Goal: Information Seeking & Learning: Compare options

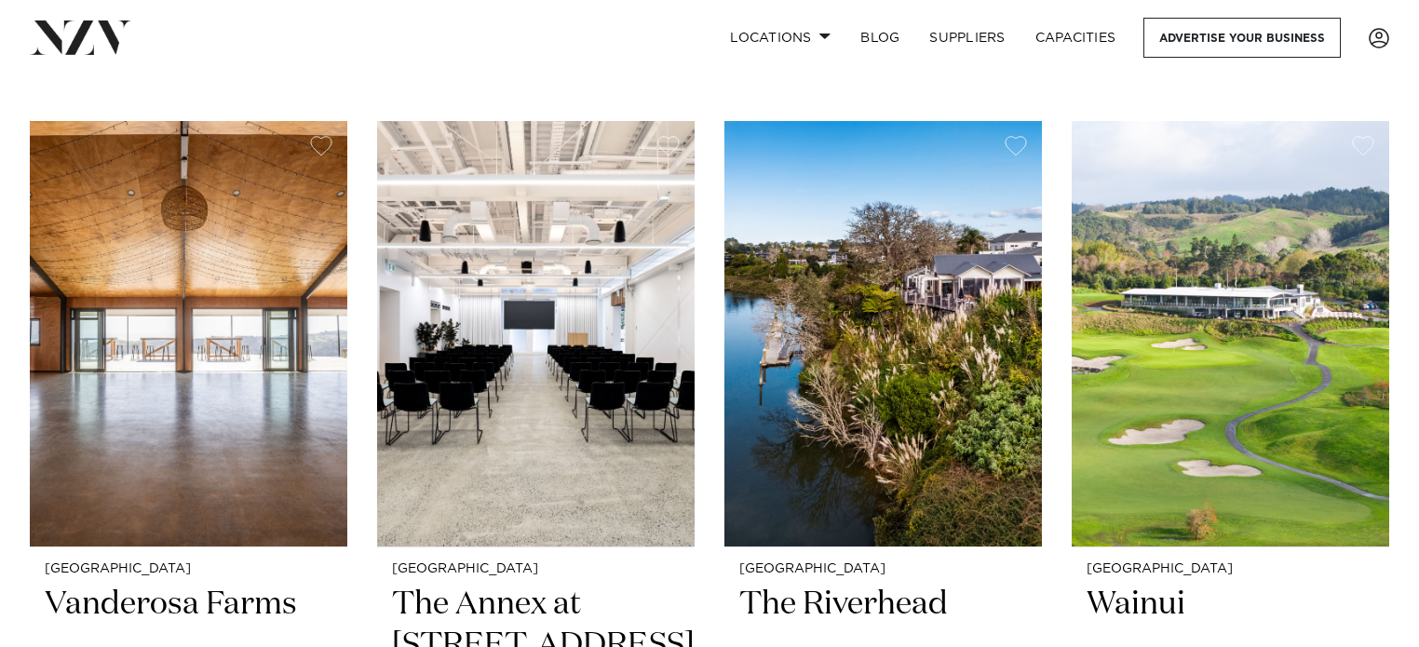
scroll to position [2908, 0]
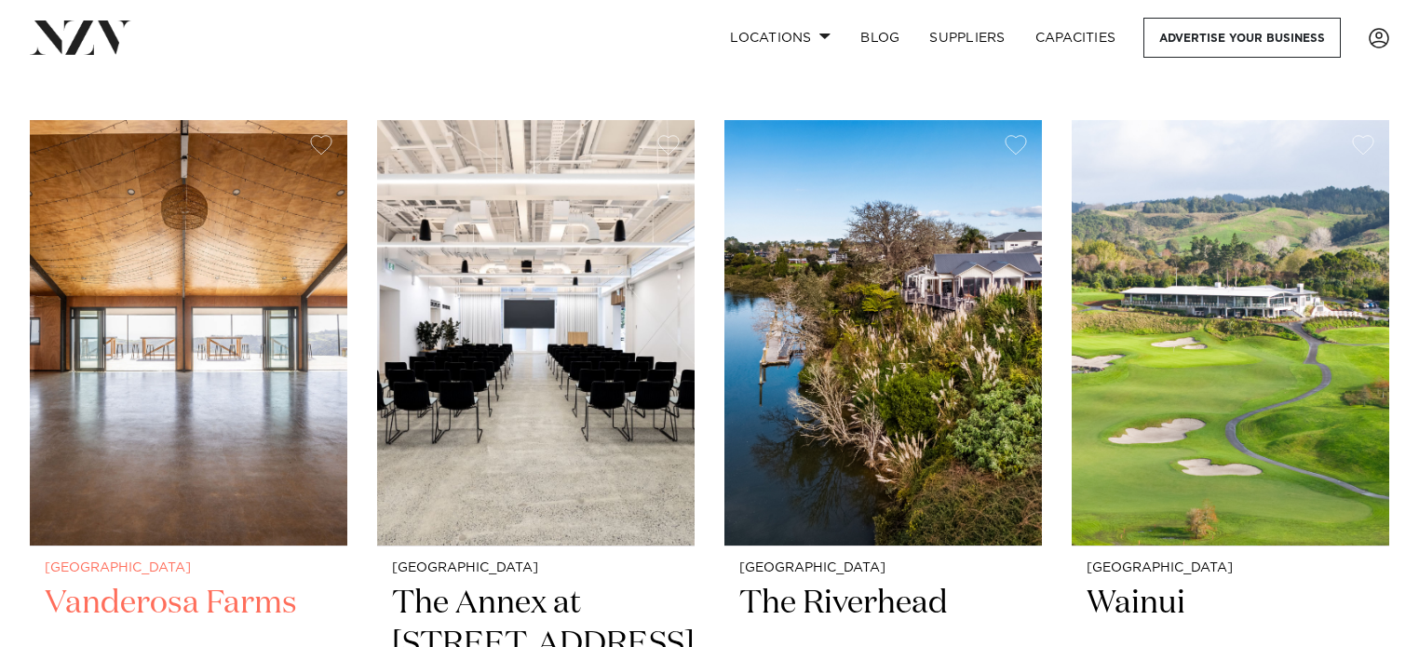
click at [236, 583] on h2 "Vanderosa Farms" at bounding box center [189, 646] width 288 height 126
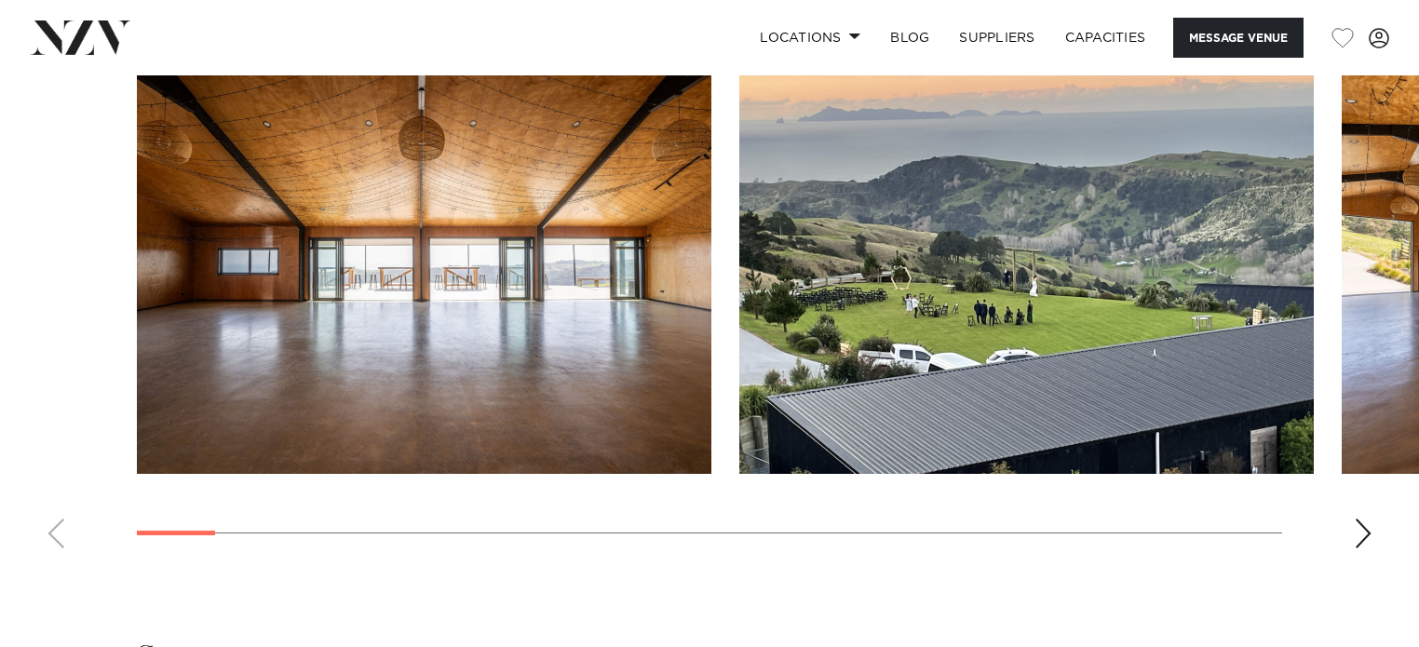
scroll to position [1857, 0]
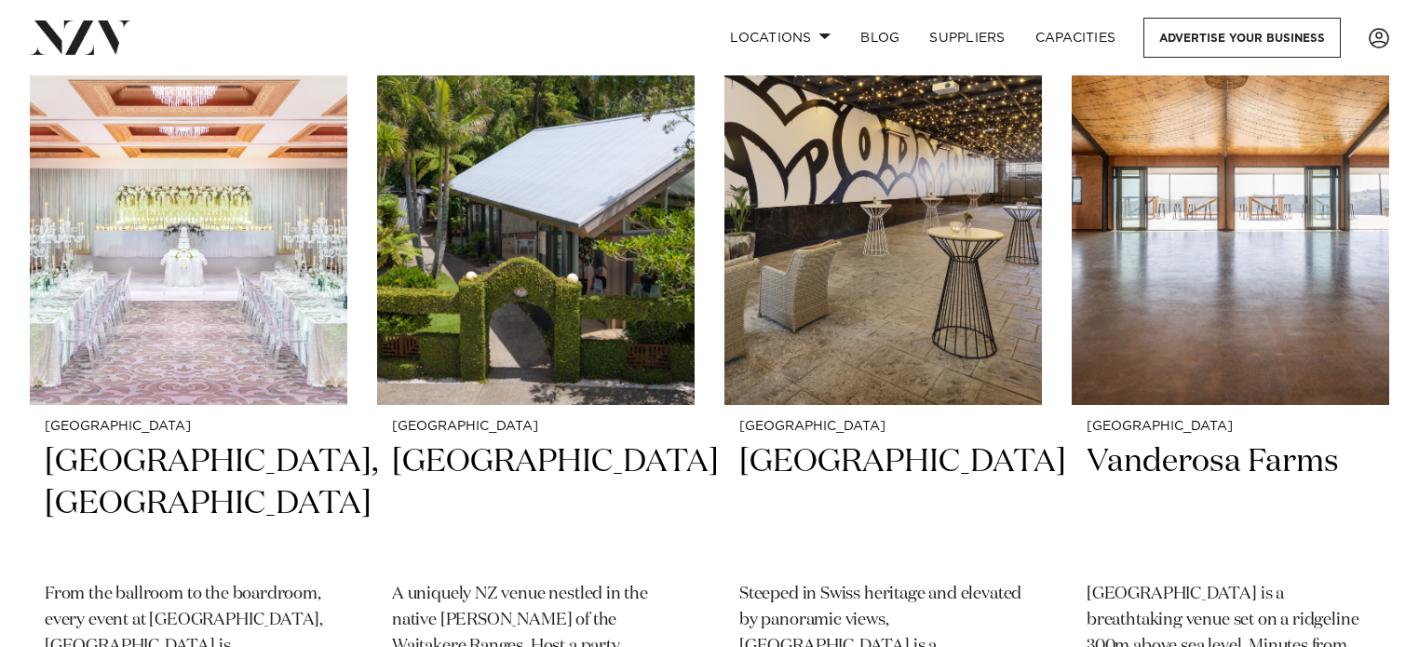
scroll to position [1392, 0]
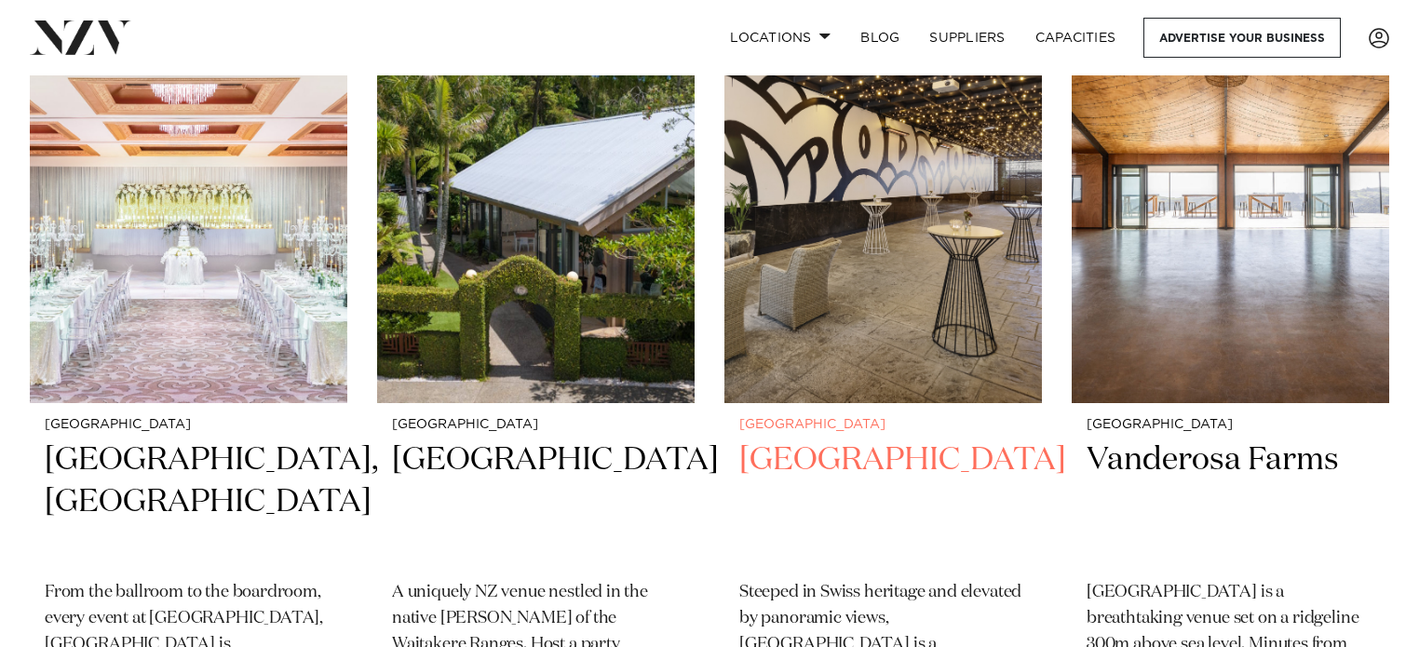
click at [881, 439] on h2 "Movenpick Hotel Auckland" at bounding box center [883, 502] width 288 height 126
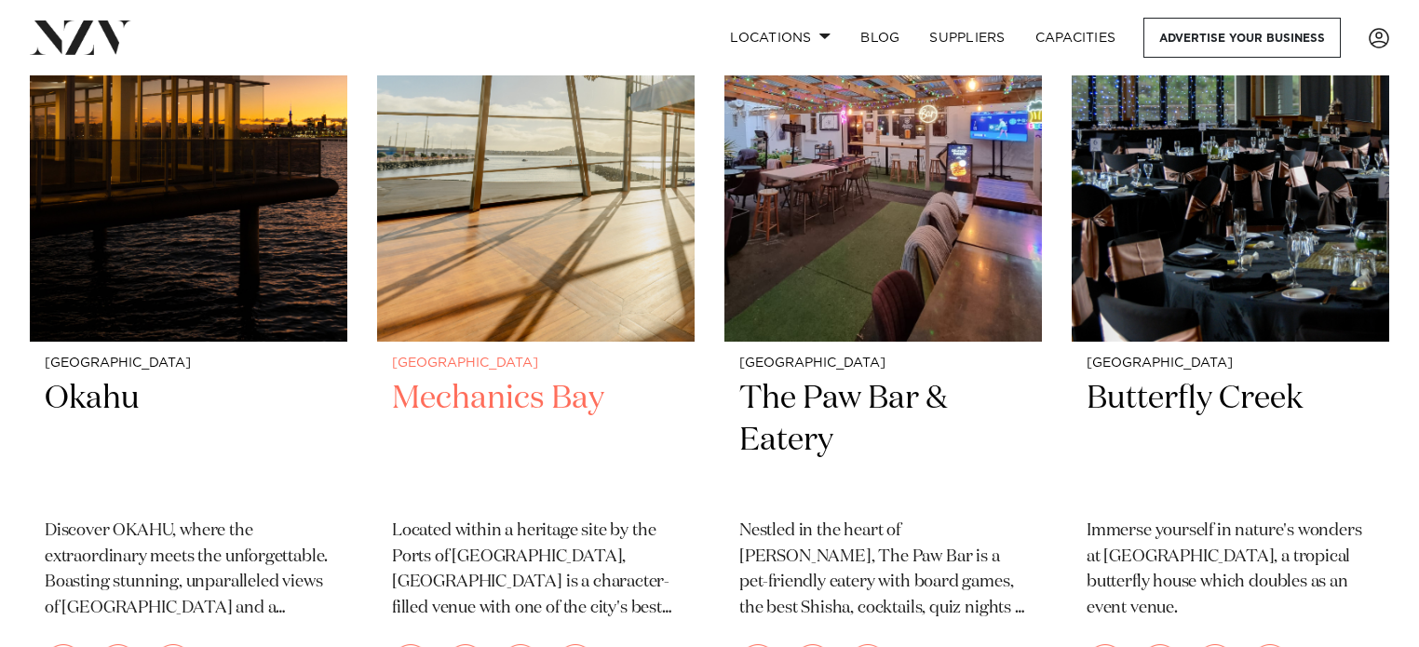
scroll to position [15528, 0]
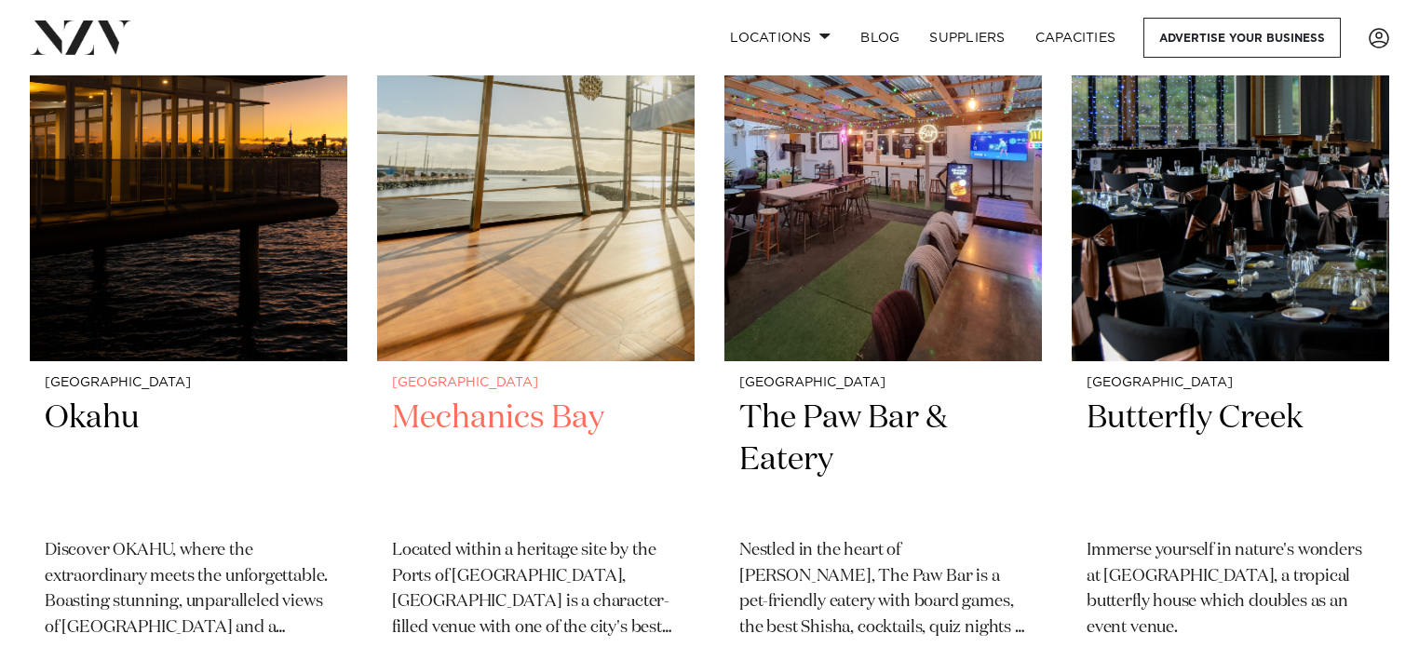
click at [566, 361] on div "Auckland Mechanics Bay Located within a heritage site by the Ports of Auckland,…" at bounding box center [535, 547] width 317 height 373
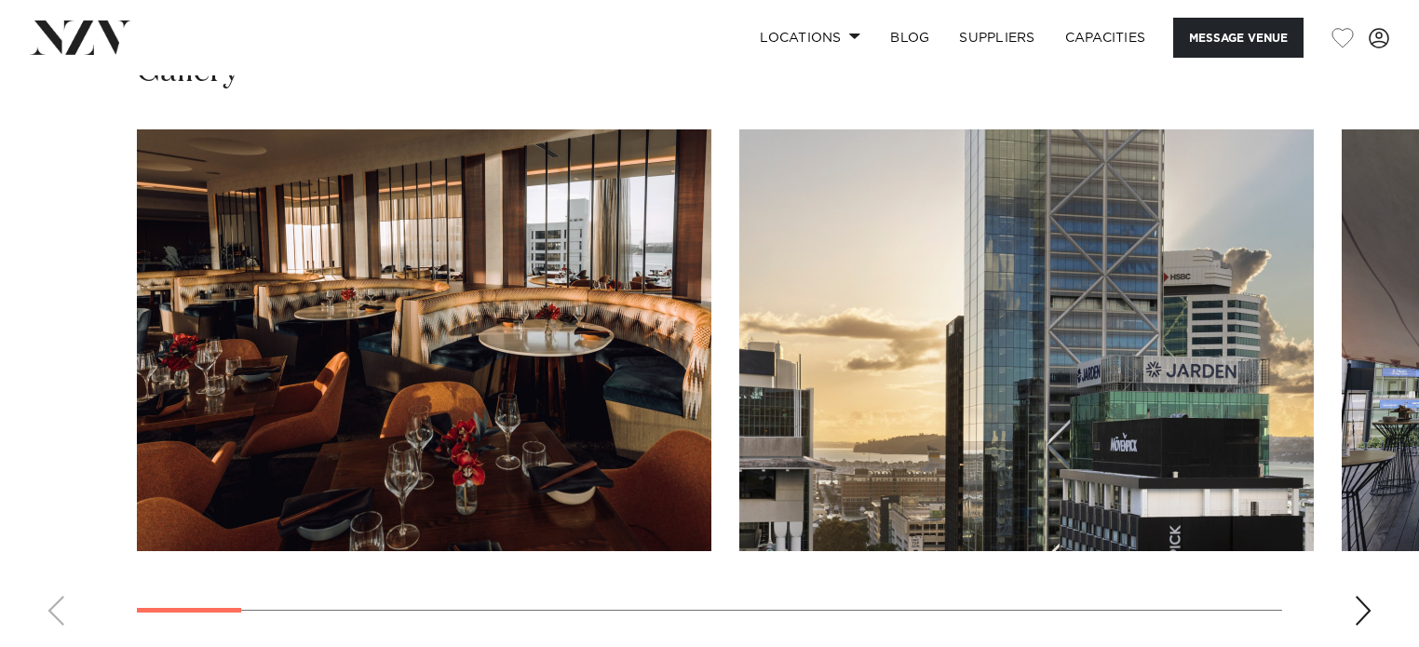
scroll to position [1779, 0]
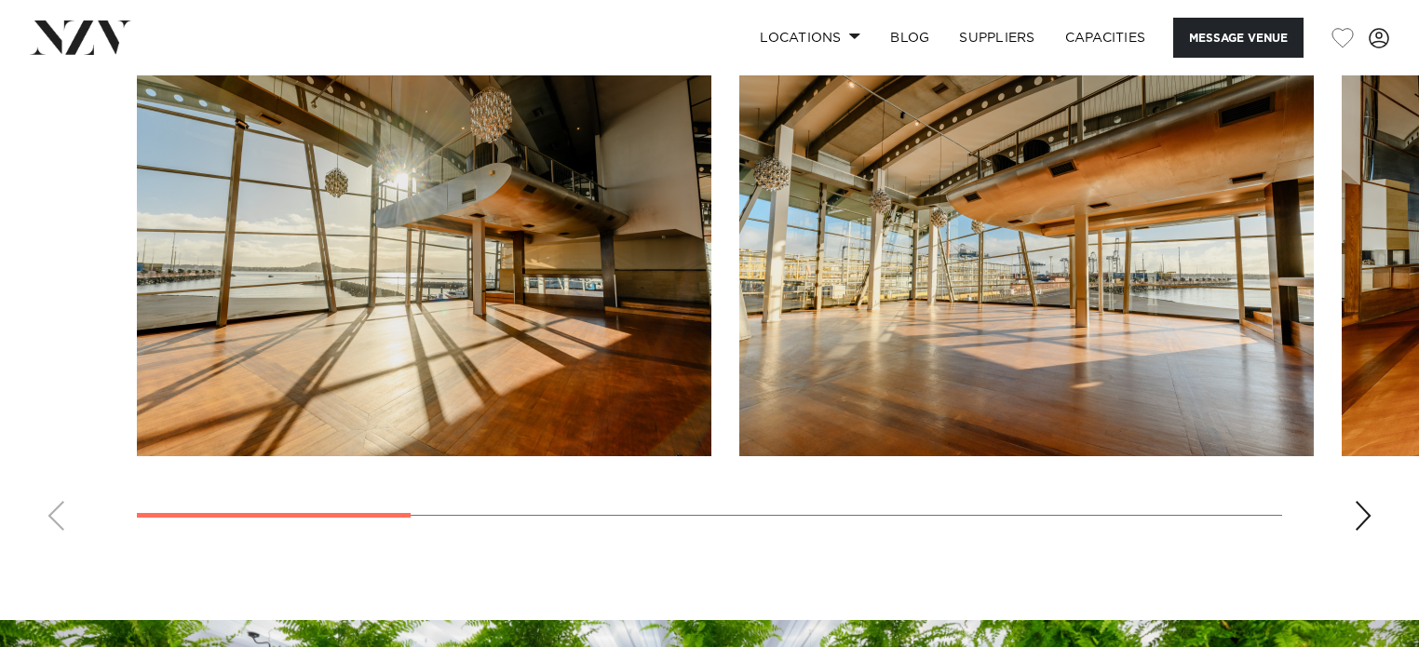
scroll to position [1771, 0]
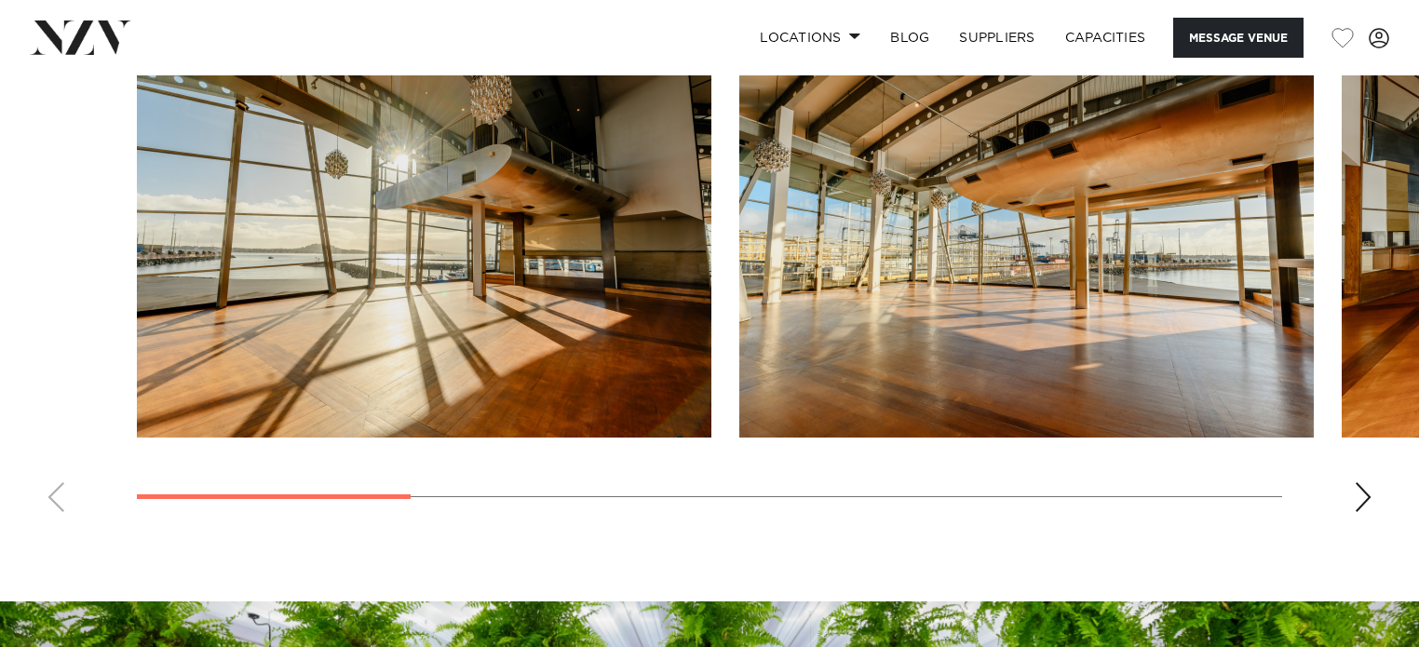
click at [1369, 498] on div "Next slide" at bounding box center [1362, 497] width 19 height 30
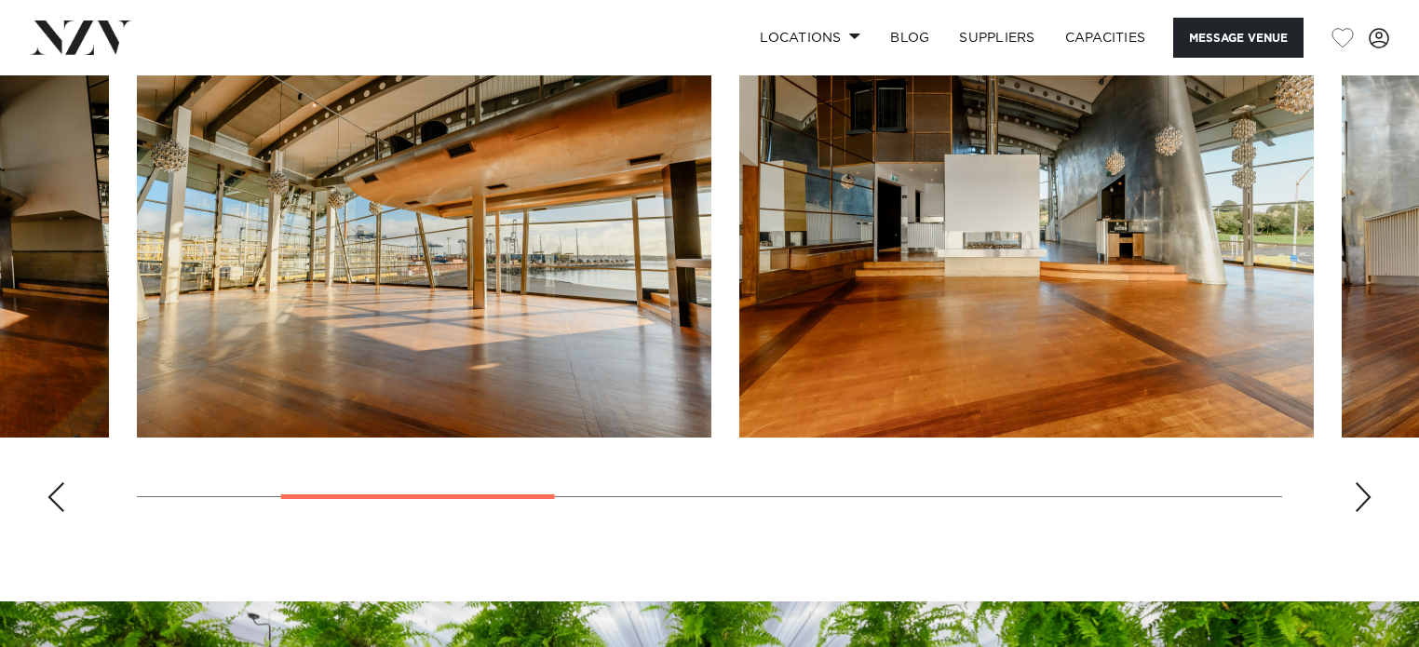
click at [1369, 498] on div "Next slide" at bounding box center [1362, 497] width 19 height 30
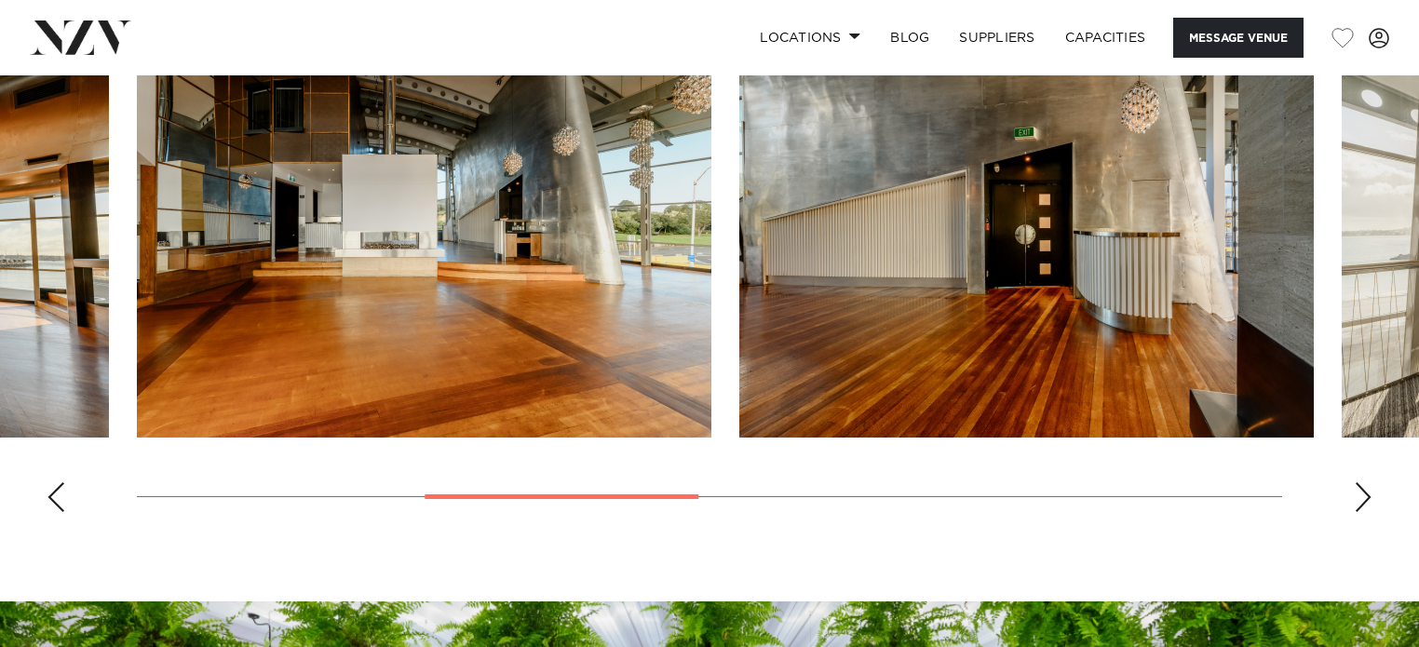
click at [1369, 498] on div "Next slide" at bounding box center [1362, 497] width 19 height 30
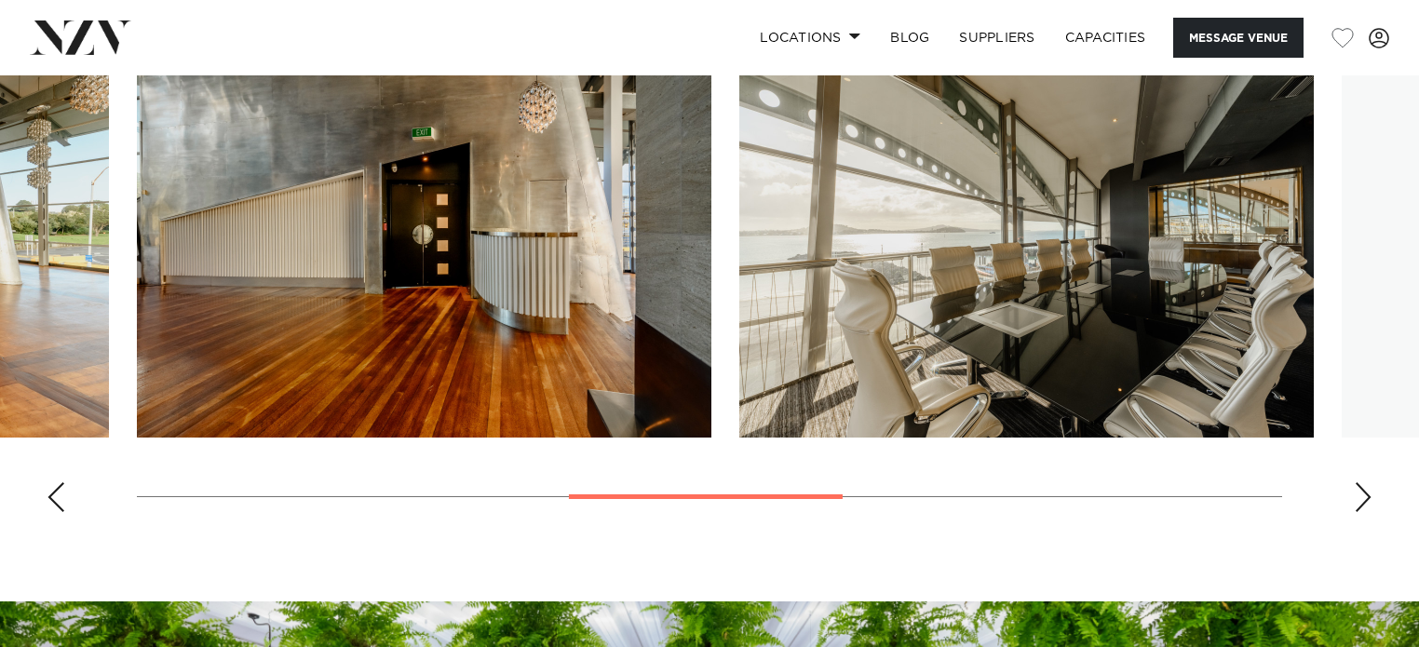
click at [1369, 498] on div "Next slide" at bounding box center [1362, 497] width 19 height 30
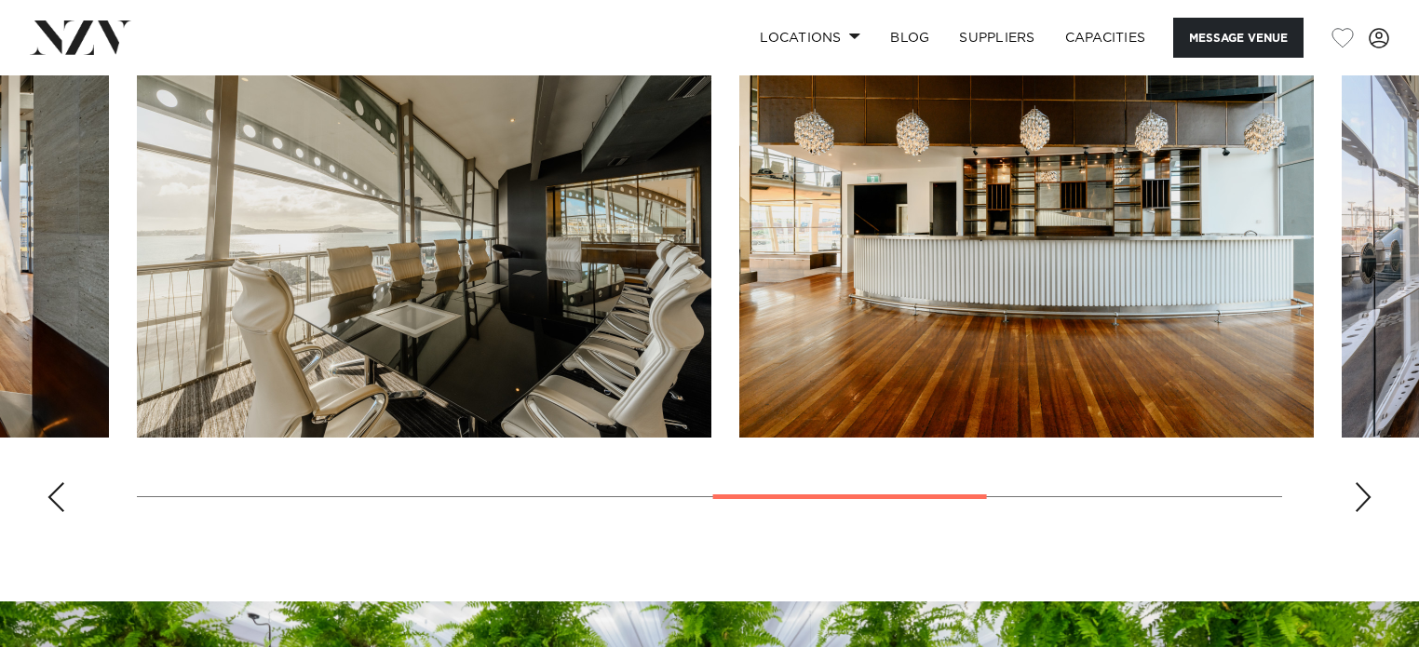
click at [1369, 498] on div "Next slide" at bounding box center [1362, 497] width 19 height 30
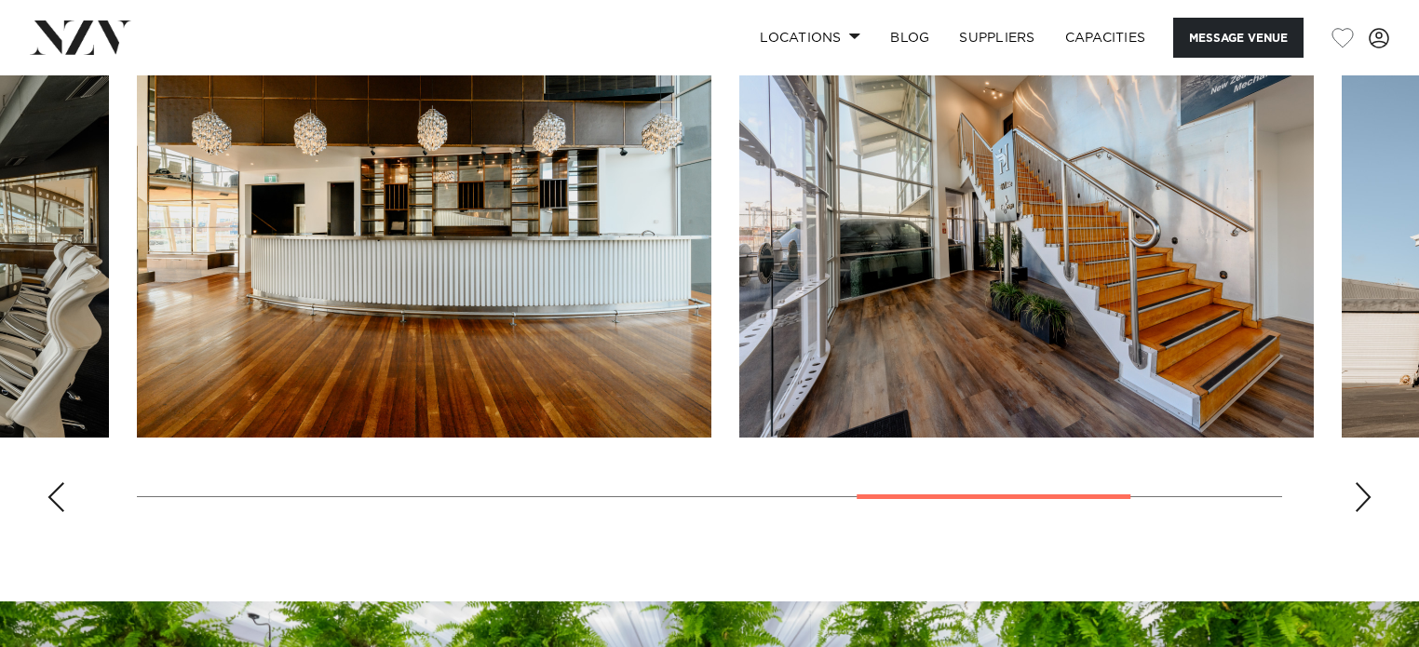
click at [1369, 498] on div "Next slide" at bounding box center [1362, 497] width 19 height 30
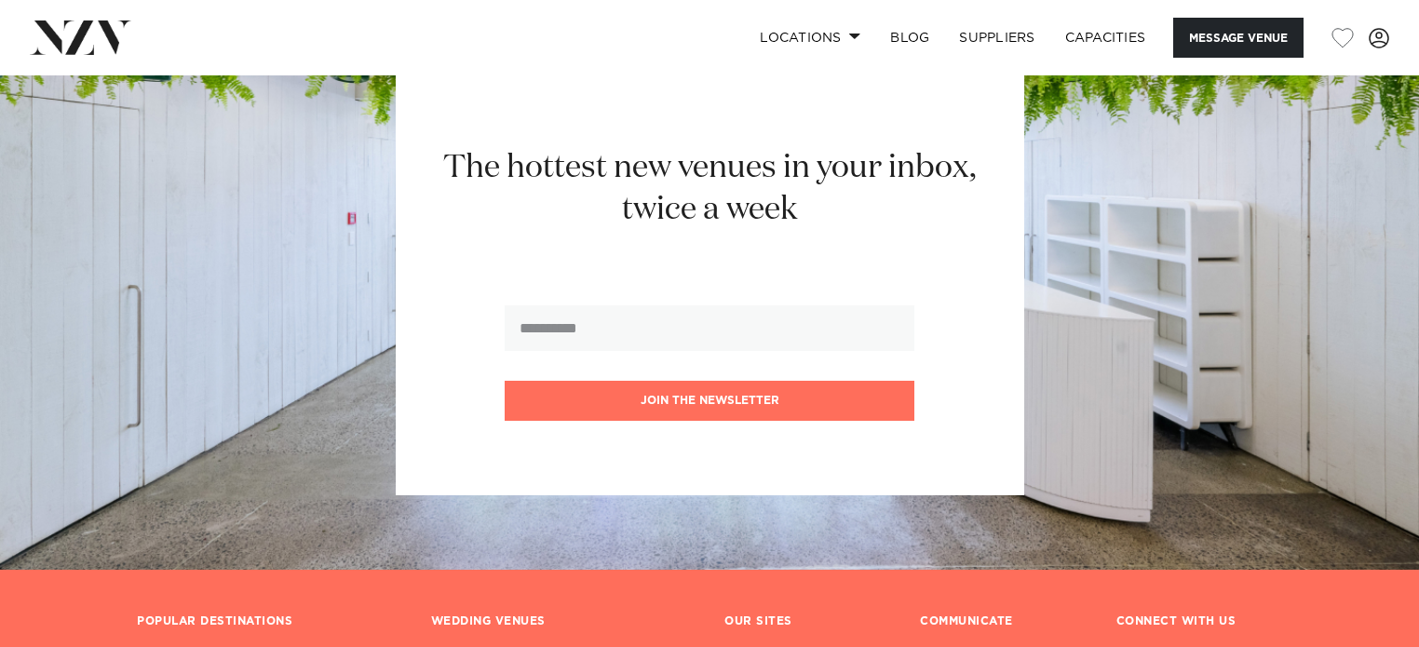
scroll to position [2377, 0]
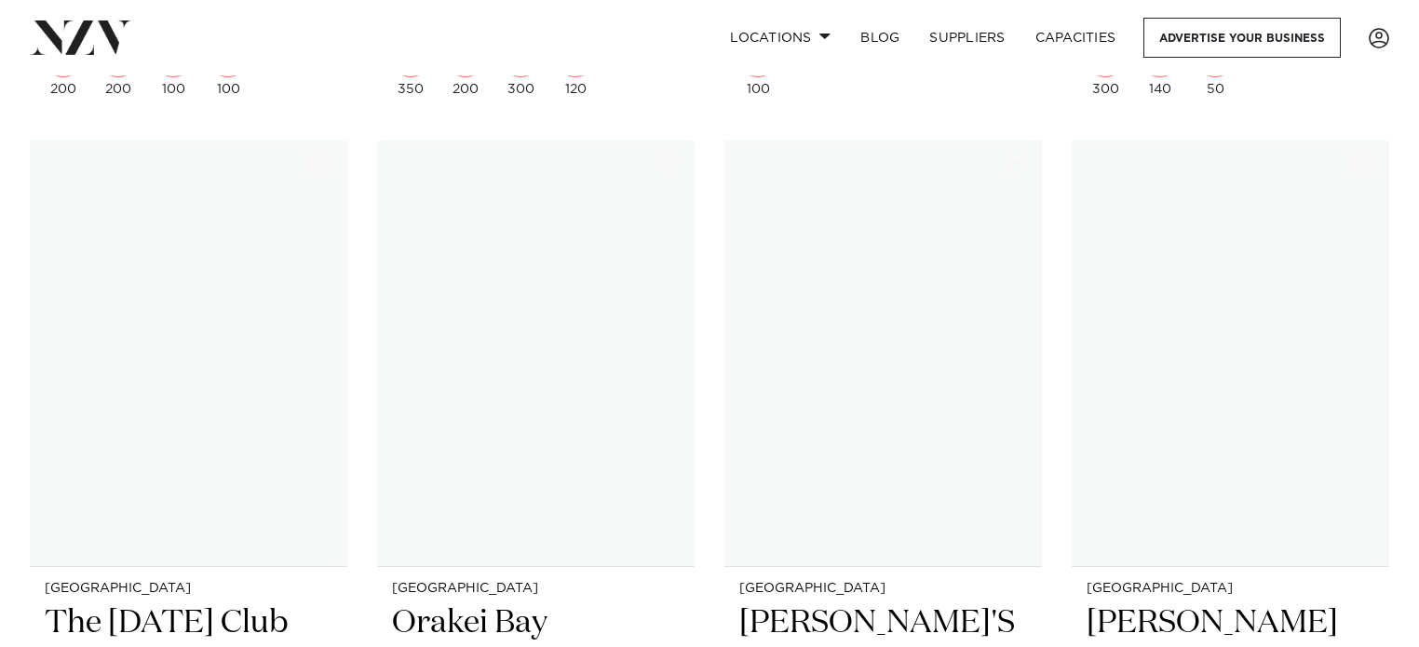
scroll to position [14576, 0]
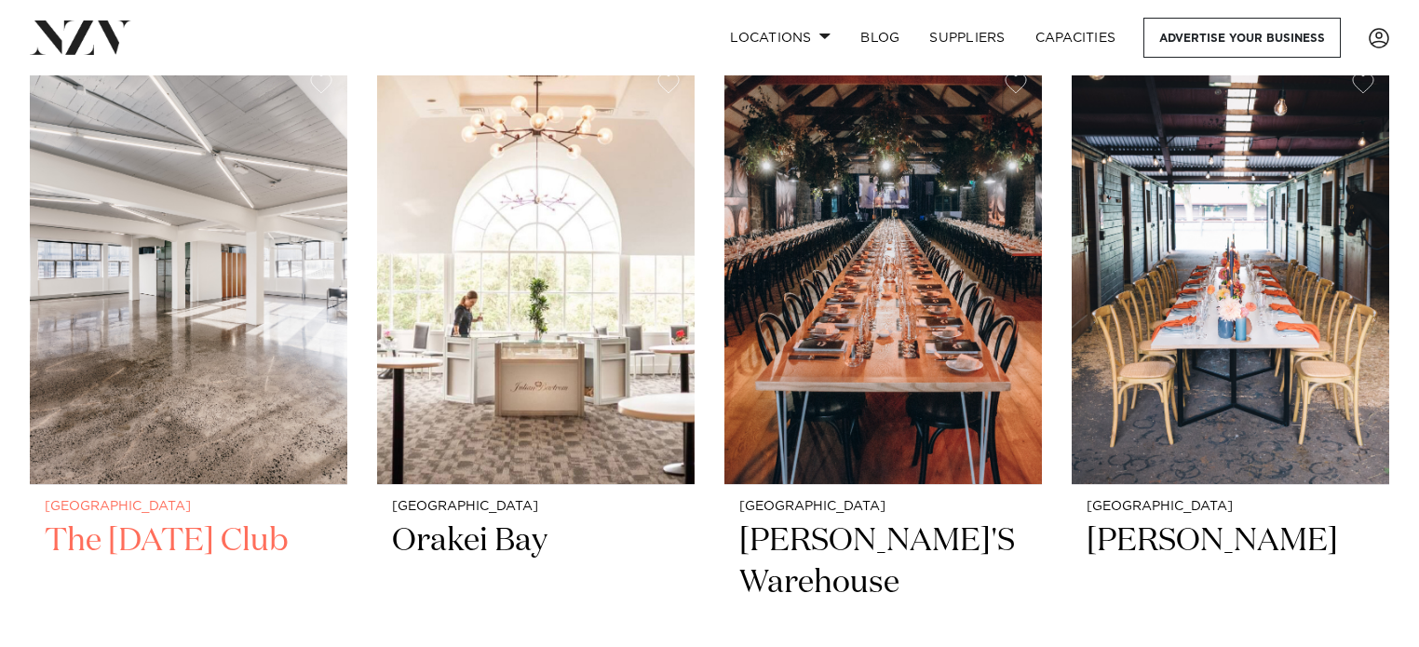
click at [219, 520] on h2 "The Tuesday Club" at bounding box center [189, 583] width 288 height 126
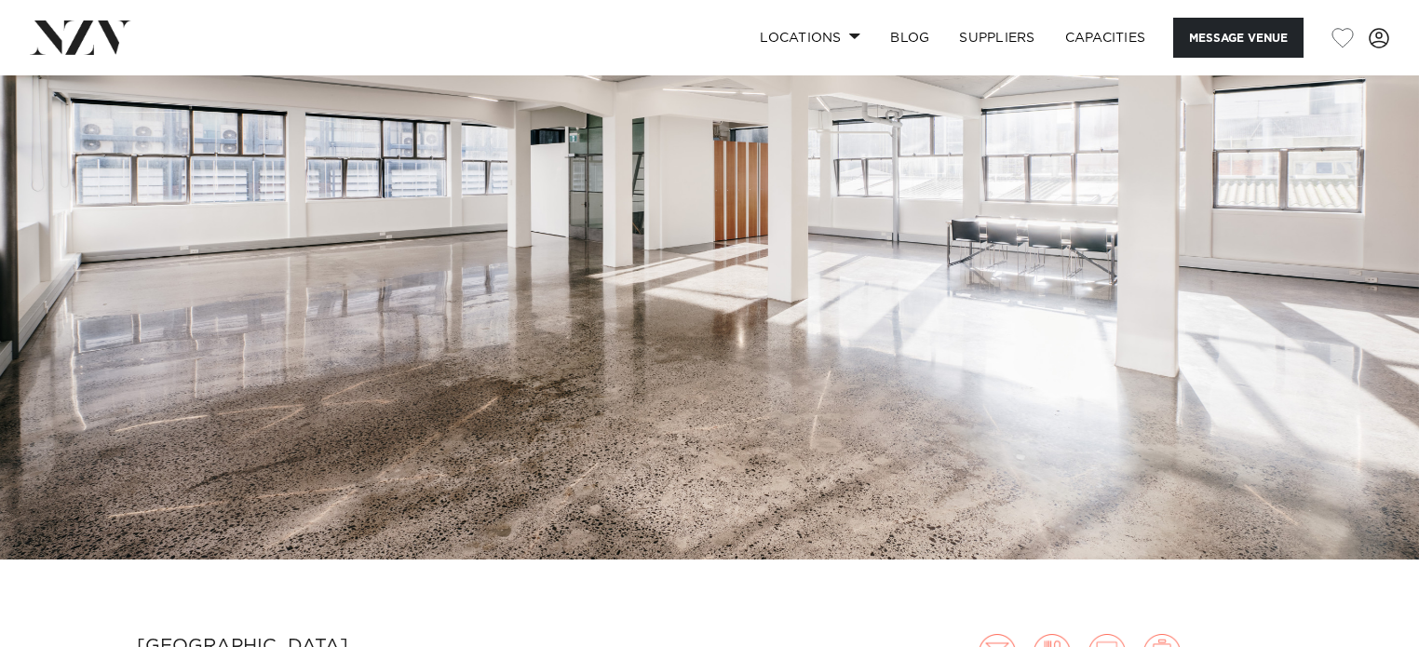
scroll to position [182, 0]
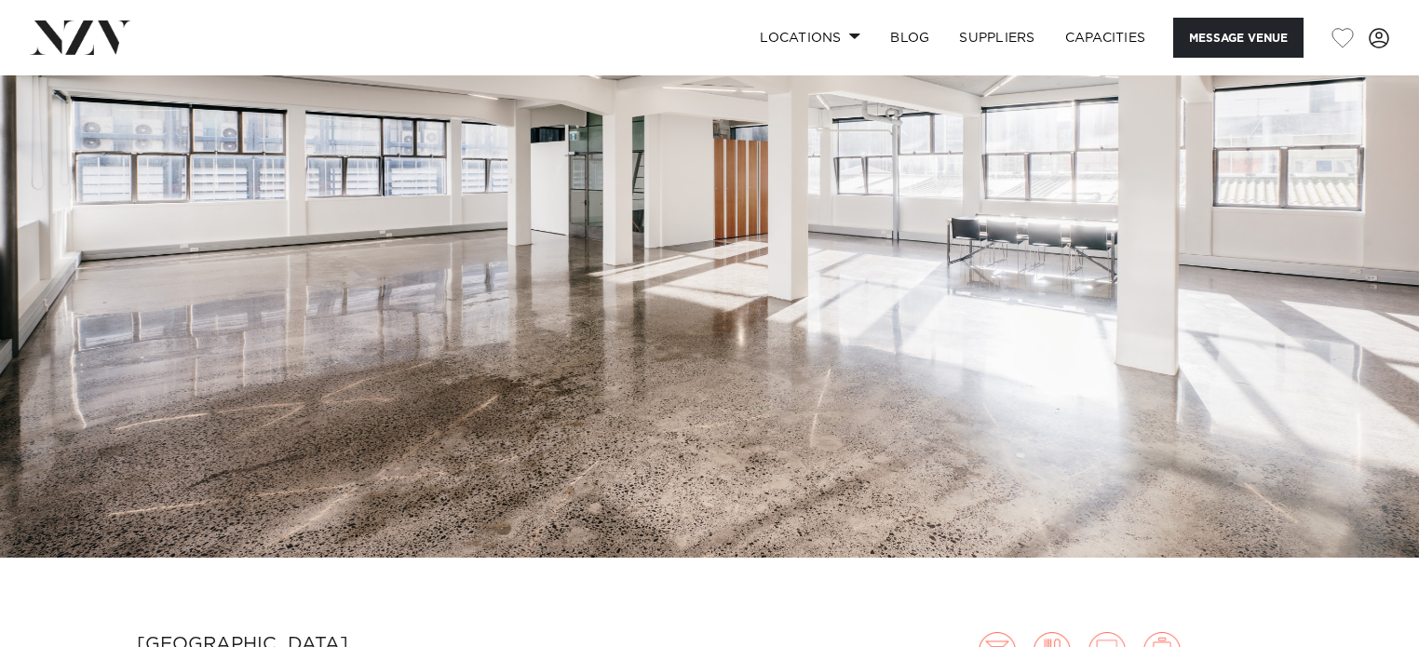
click at [506, 307] on img at bounding box center [709, 225] width 1419 height 665
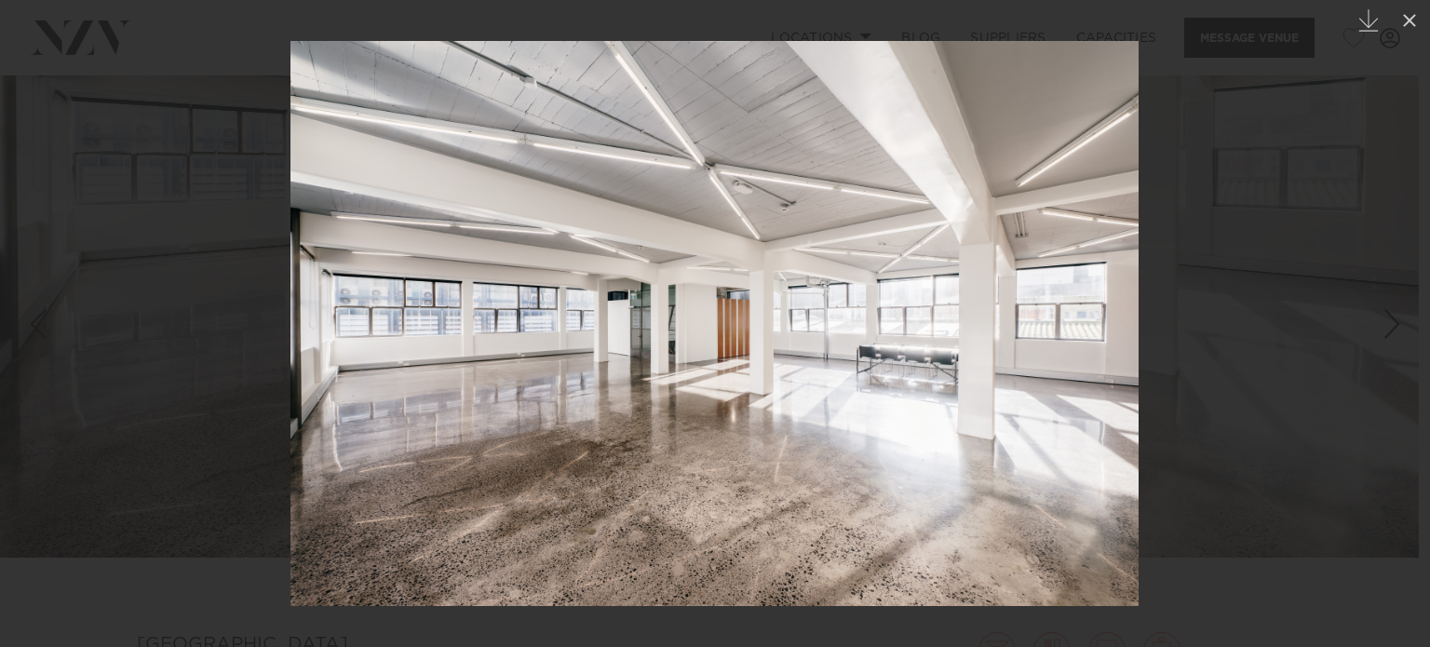
click at [1378, 316] on link at bounding box center [1397, 323] width 65 height 93
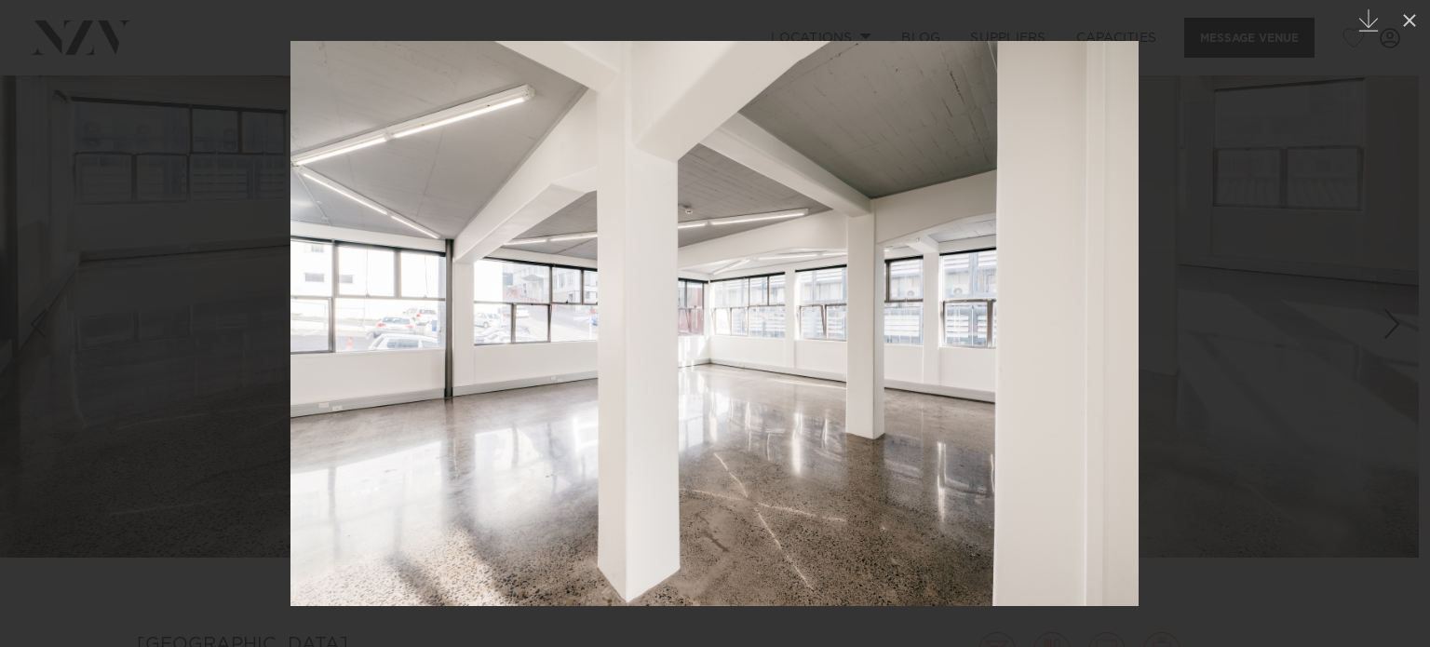
click at [1369, 338] on link at bounding box center [1397, 323] width 65 height 93
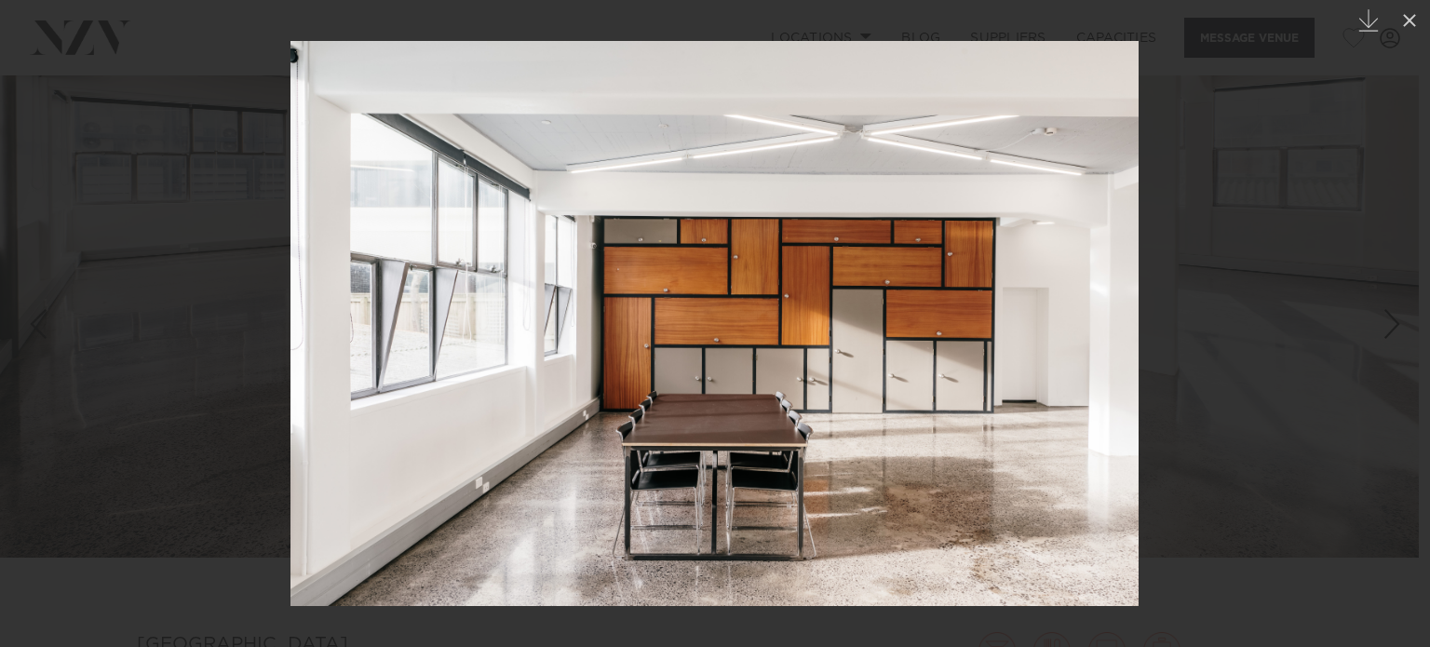
click at [1369, 340] on link at bounding box center [1397, 323] width 65 height 93
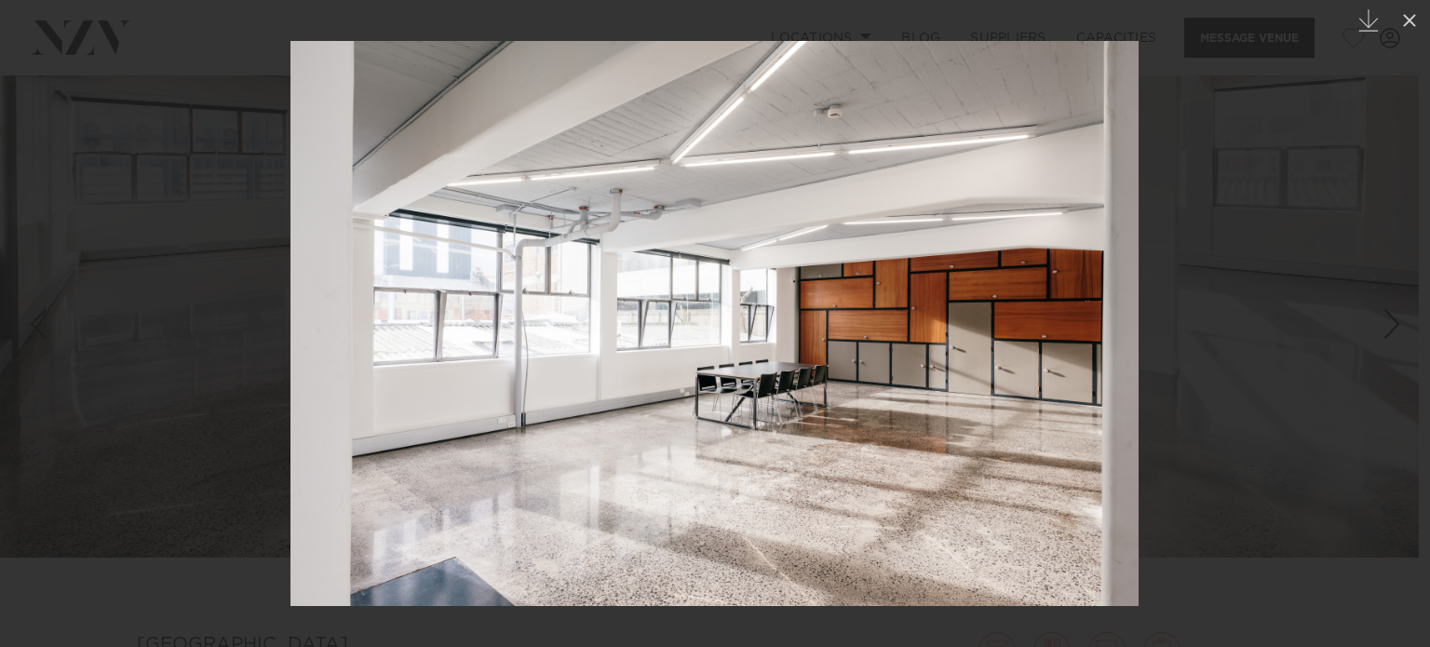
click at [1369, 340] on link at bounding box center [1397, 323] width 65 height 93
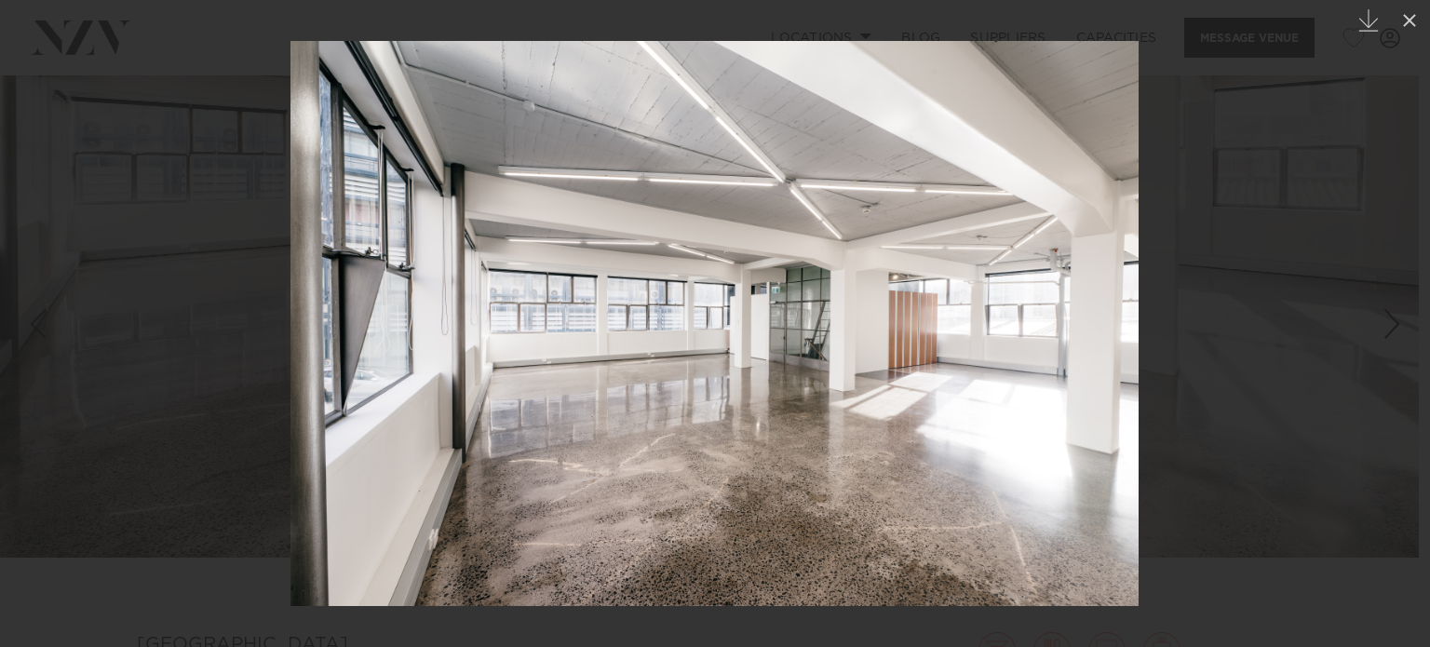
click at [1369, 340] on link at bounding box center [1397, 323] width 65 height 93
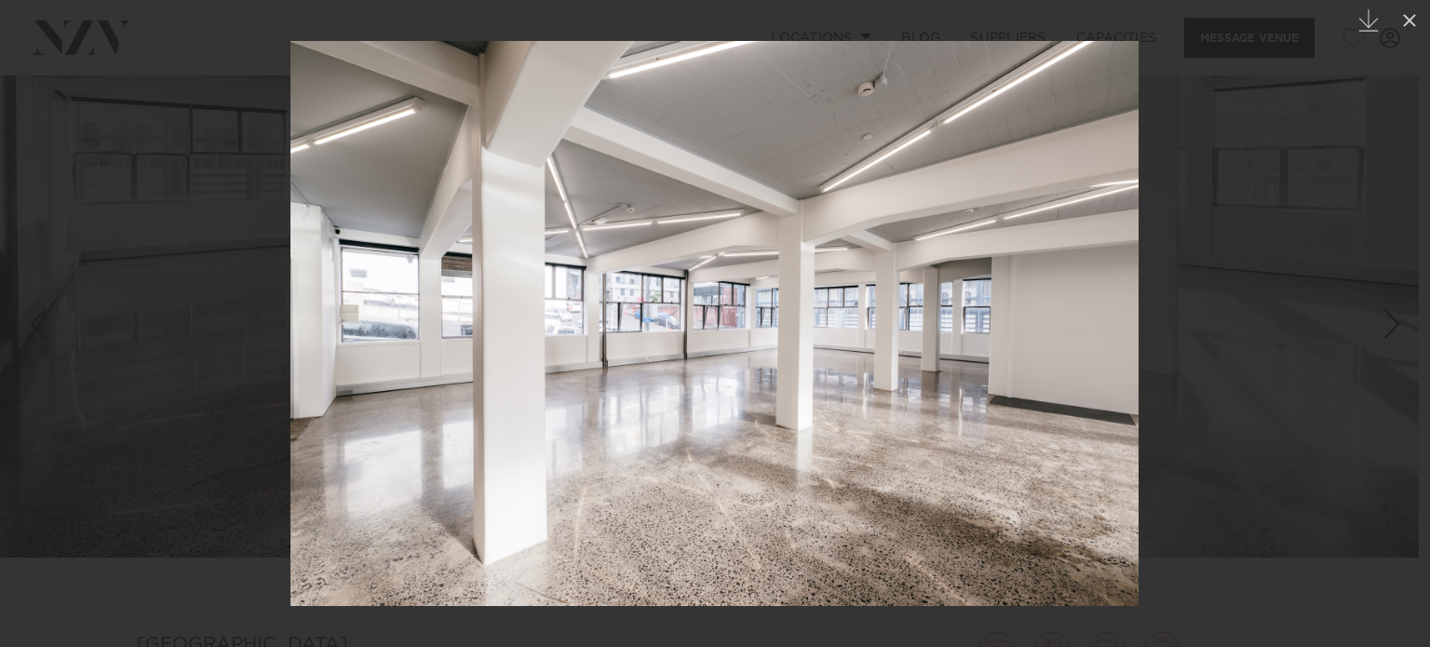
click at [1369, 340] on link at bounding box center [1397, 323] width 65 height 93
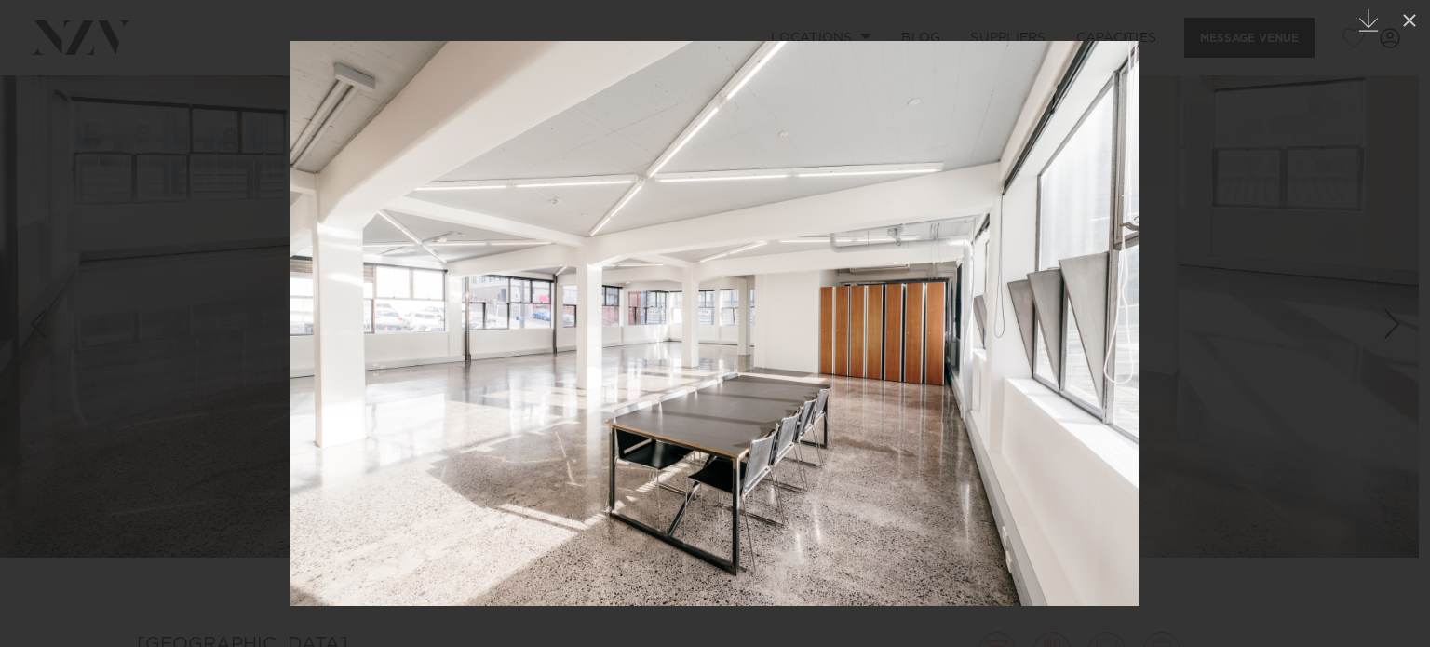
click at [1369, 340] on link at bounding box center [1397, 323] width 65 height 93
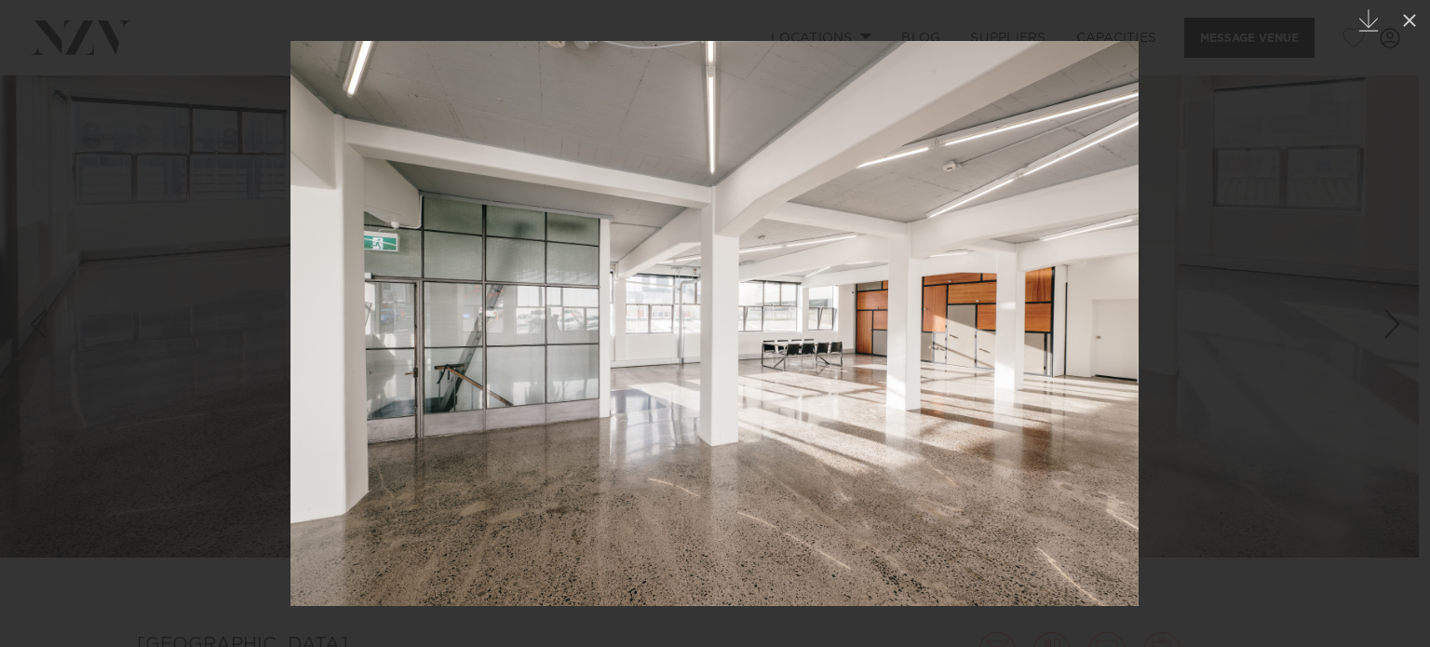
click at [1369, 340] on link at bounding box center [1397, 323] width 65 height 93
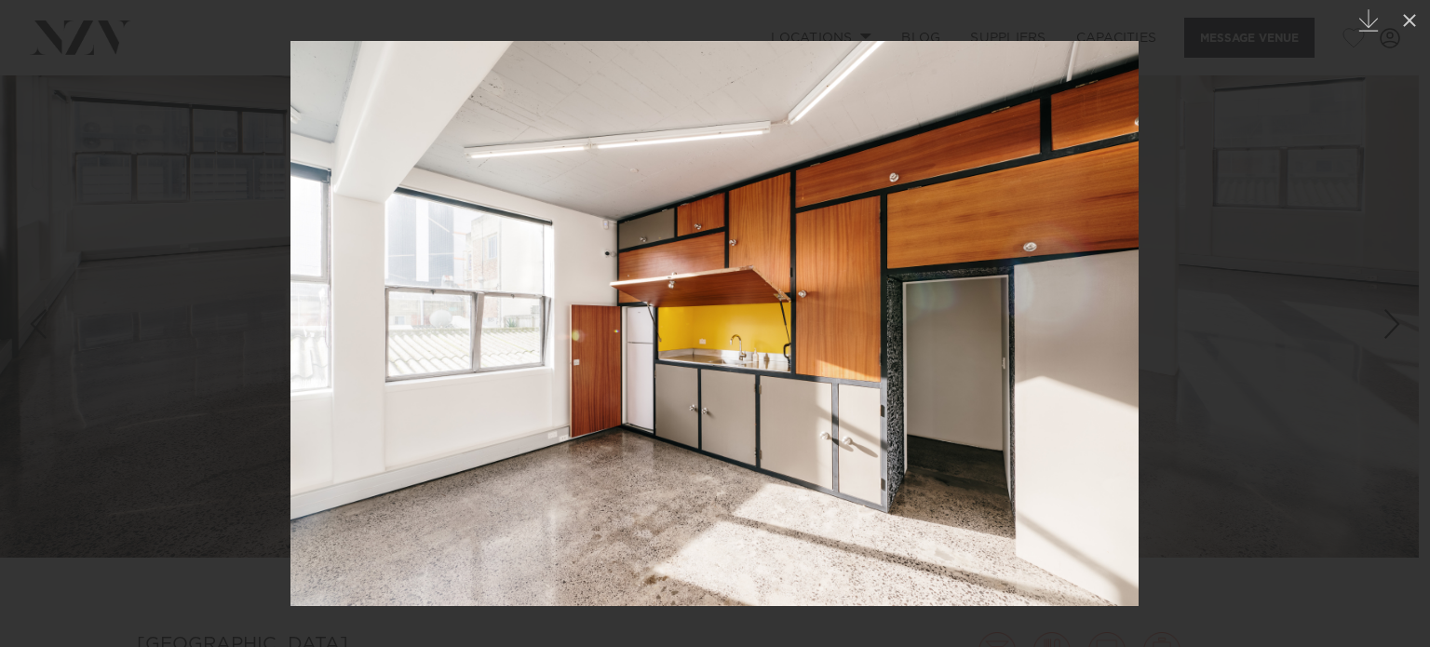
click at [1369, 340] on link at bounding box center [1397, 323] width 65 height 93
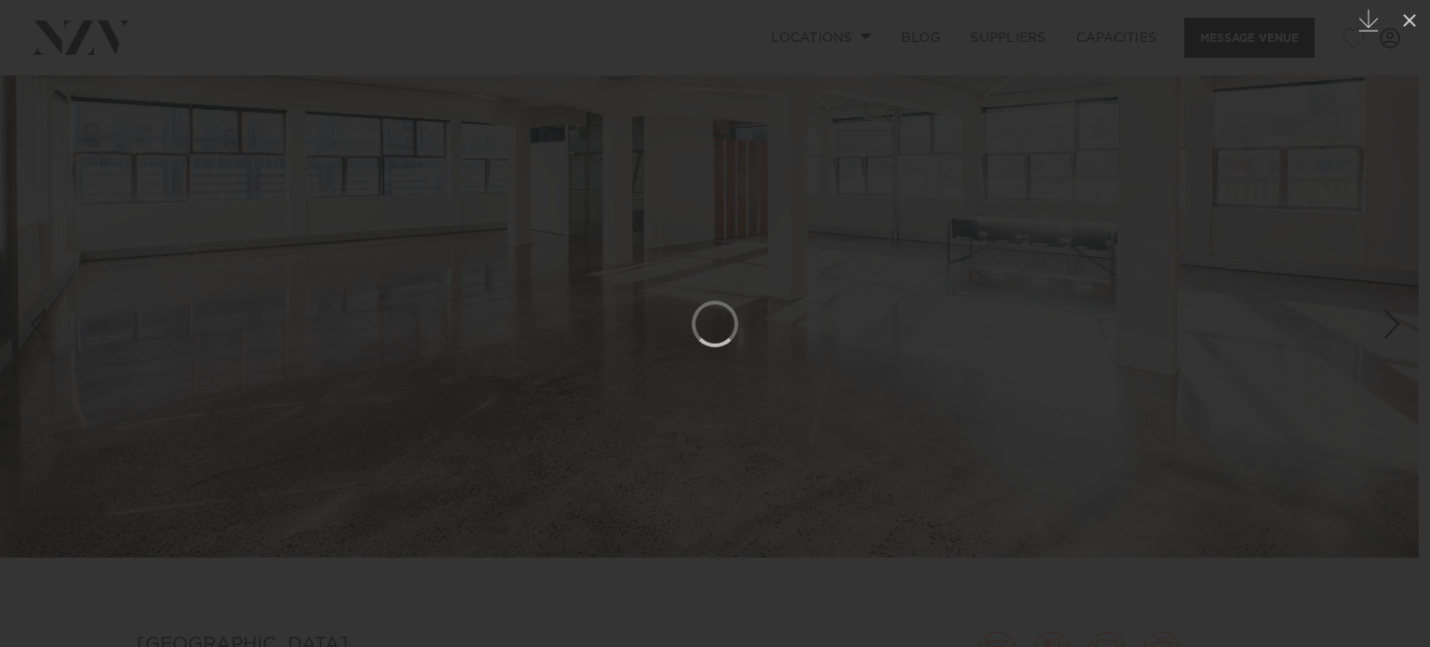
click at [1369, 340] on link at bounding box center [1397, 323] width 65 height 93
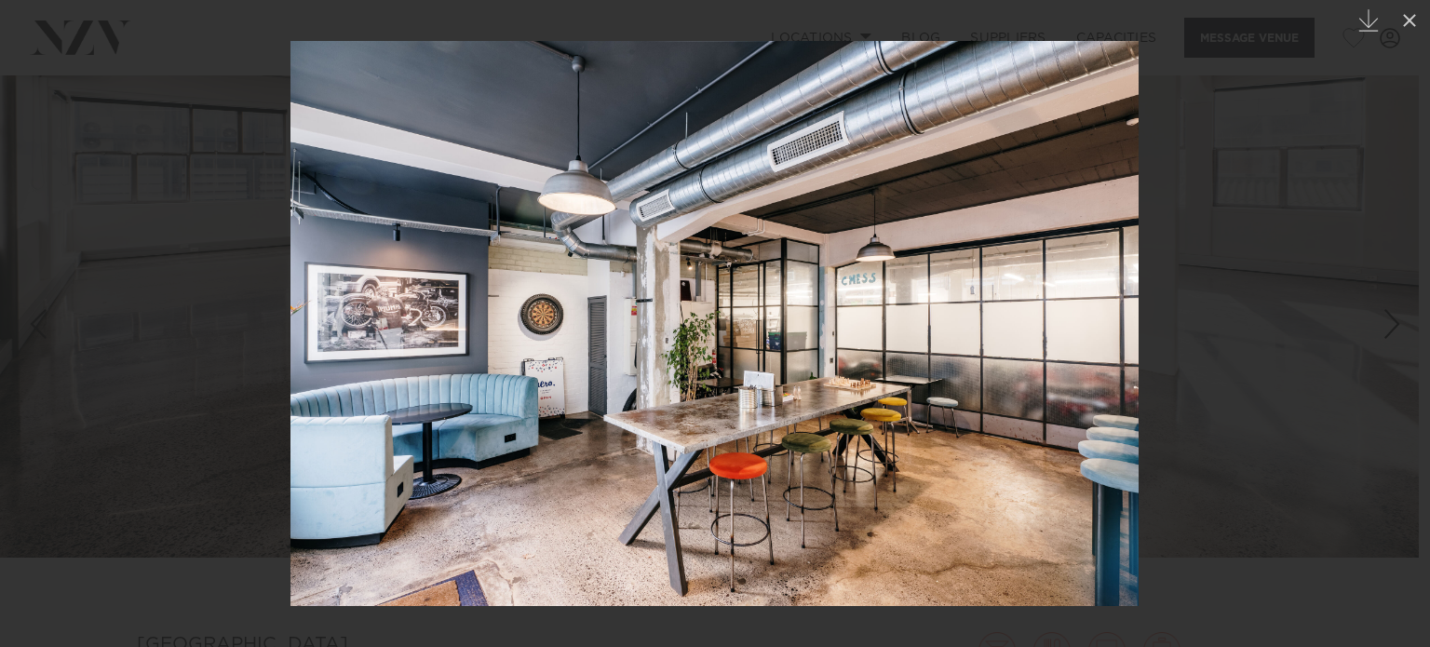
click at [1374, 341] on link at bounding box center [1397, 323] width 65 height 93
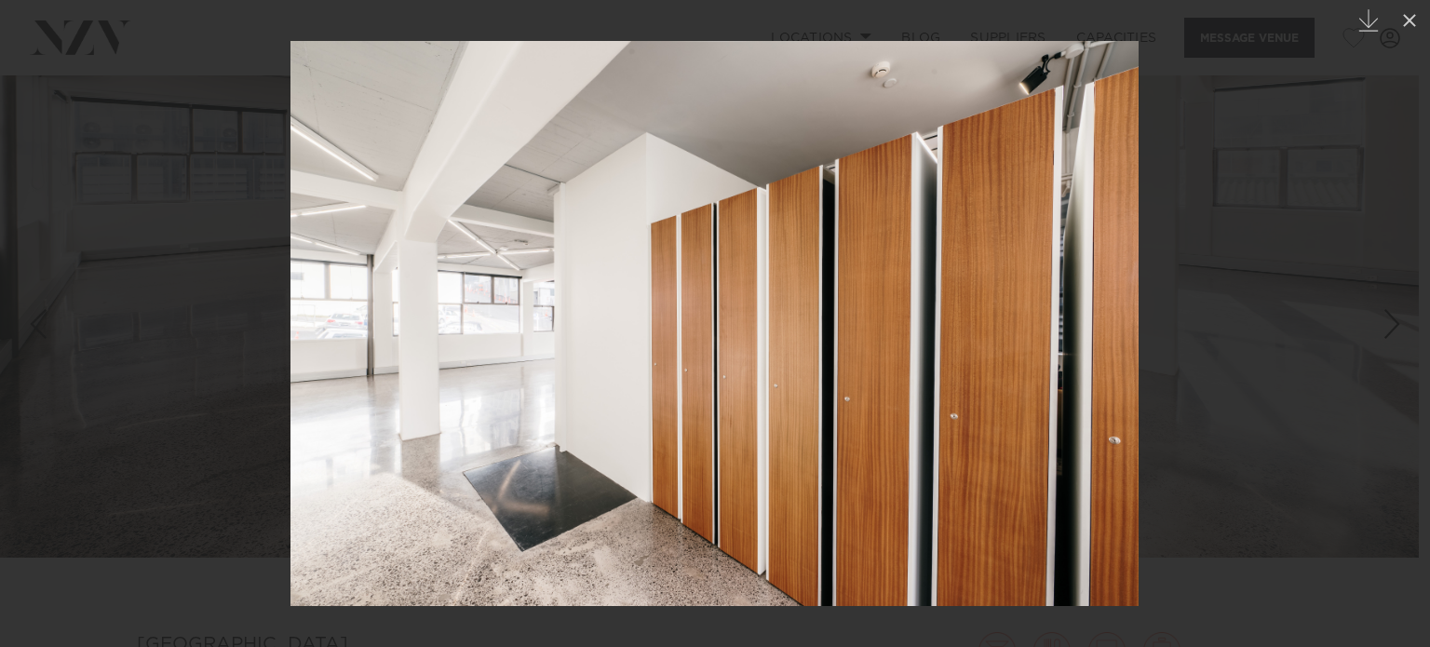
click at [1365, 340] on link at bounding box center [1397, 323] width 65 height 93
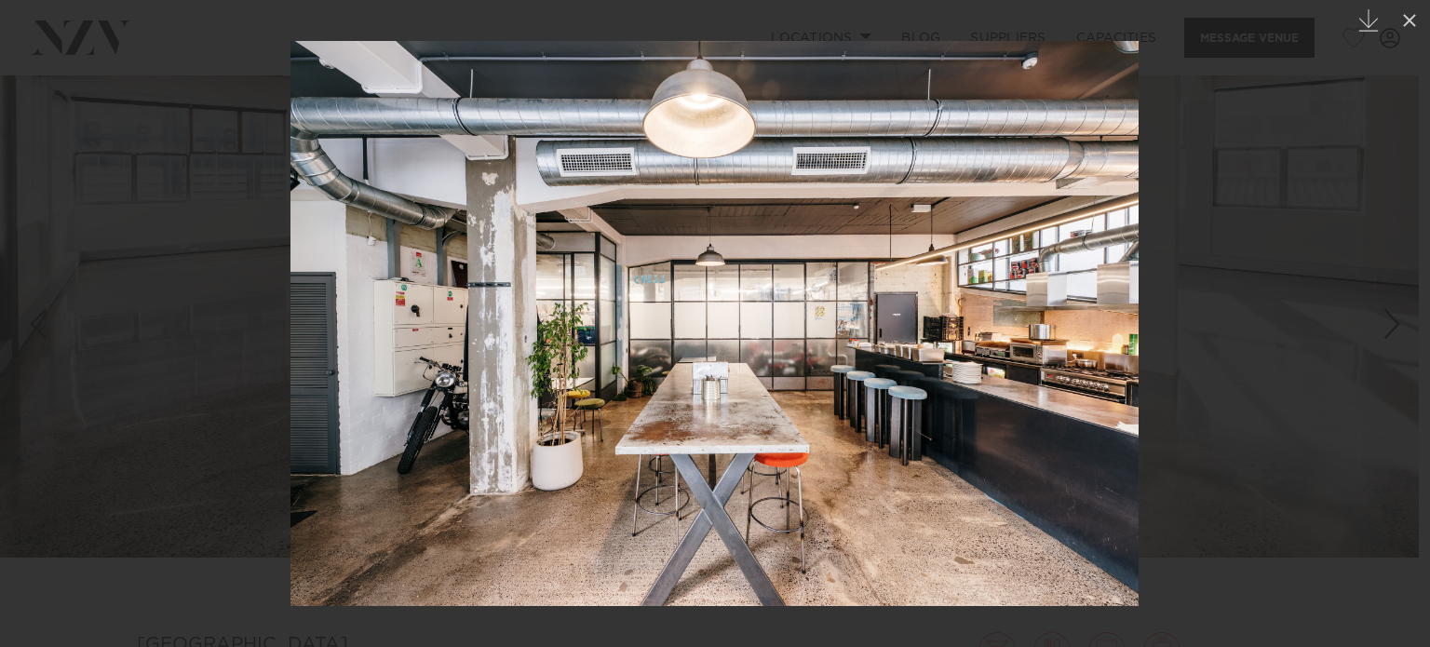
click at [1273, 165] on div at bounding box center [715, 323] width 1430 height 647
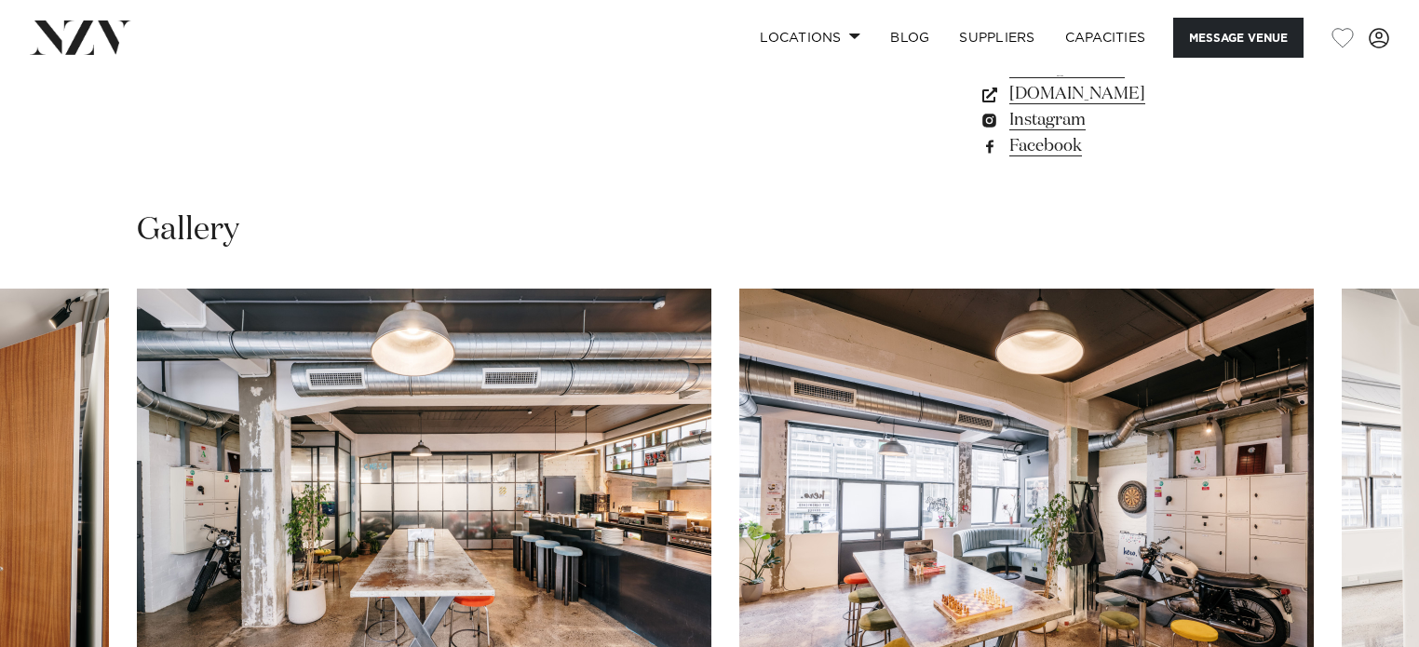
scroll to position [1575, 0]
